Goal: Find specific page/section: Find specific page/section

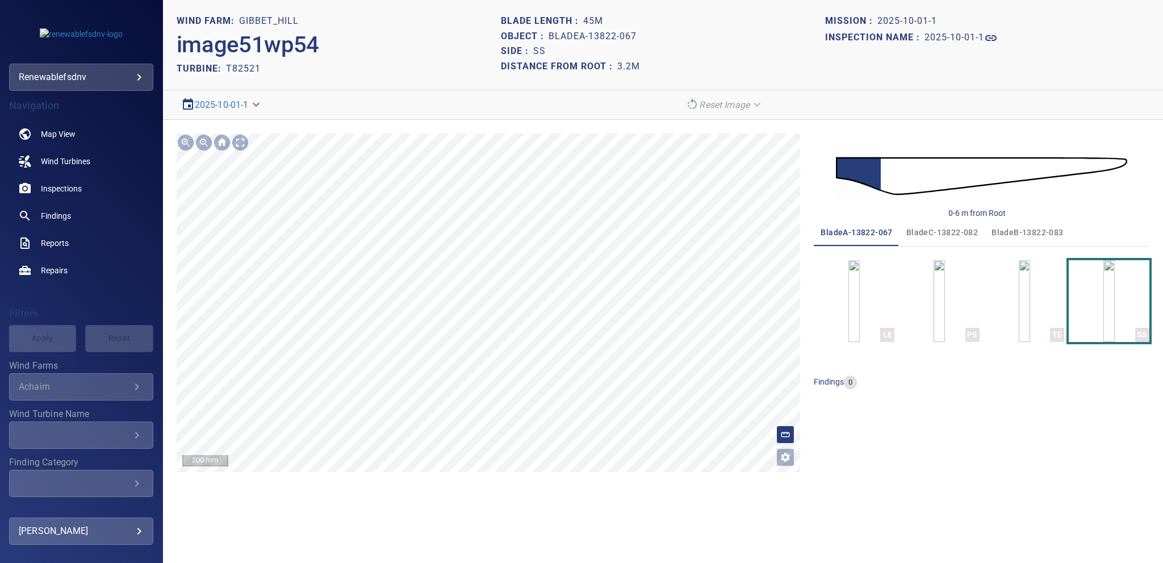
click at [588, 98] on section "**********" at bounding box center [663, 281] width 1000 height 563
click at [1016, 230] on span "bladeB-13822-083" at bounding box center [1027, 232] width 72 height 14
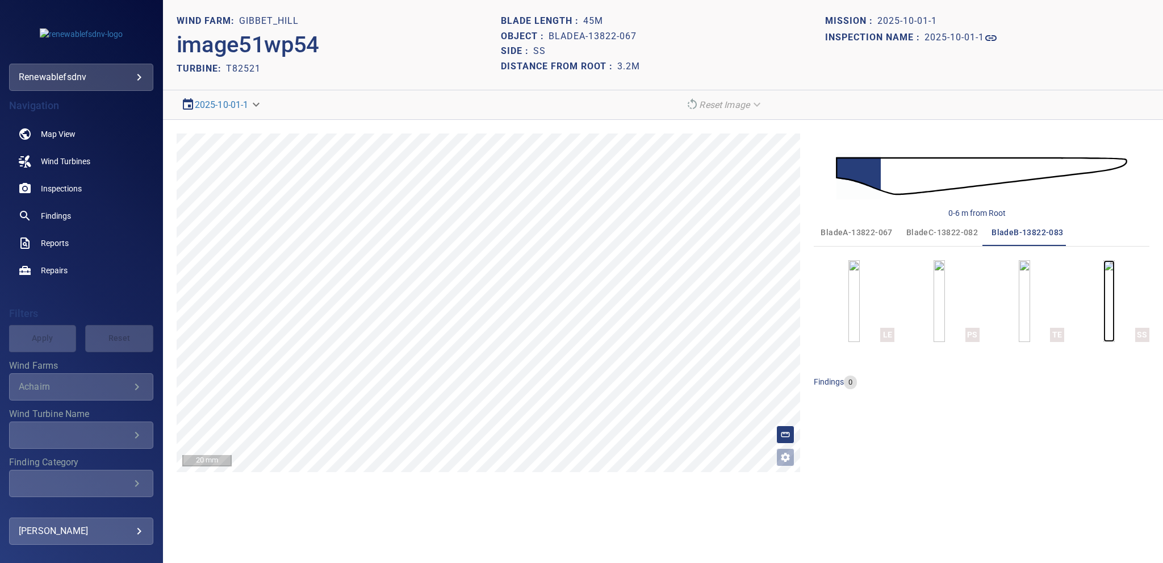
click at [1103, 322] on img "button" at bounding box center [1108, 301] width 11 height 82
